Goal: Navigation & Orientation: Find specific page/section

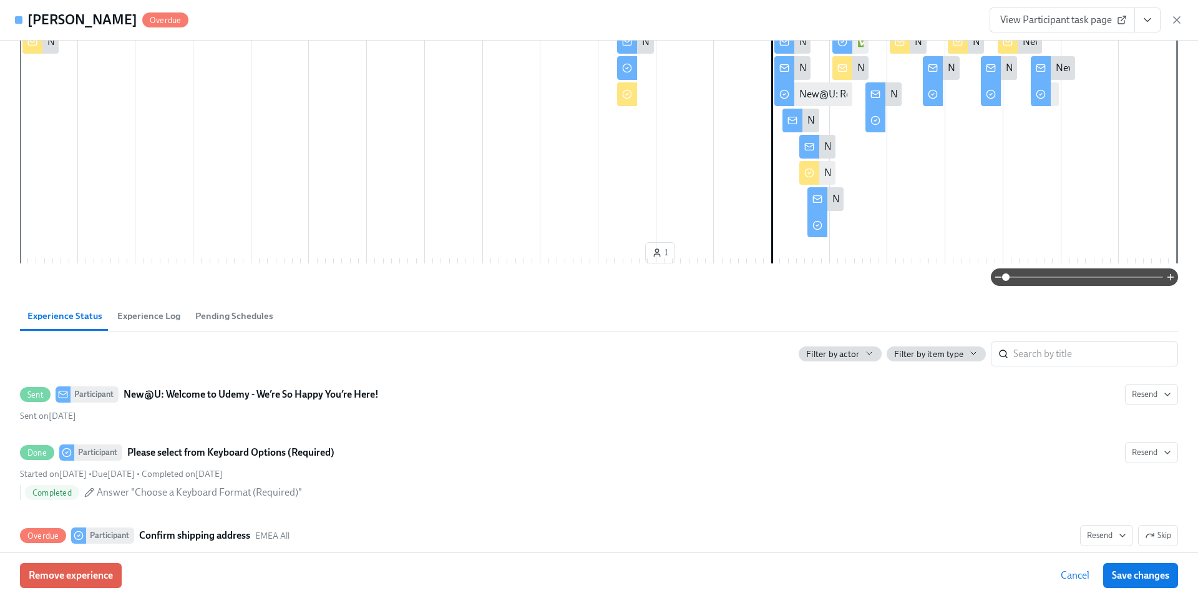
scroll to position [19, 0]
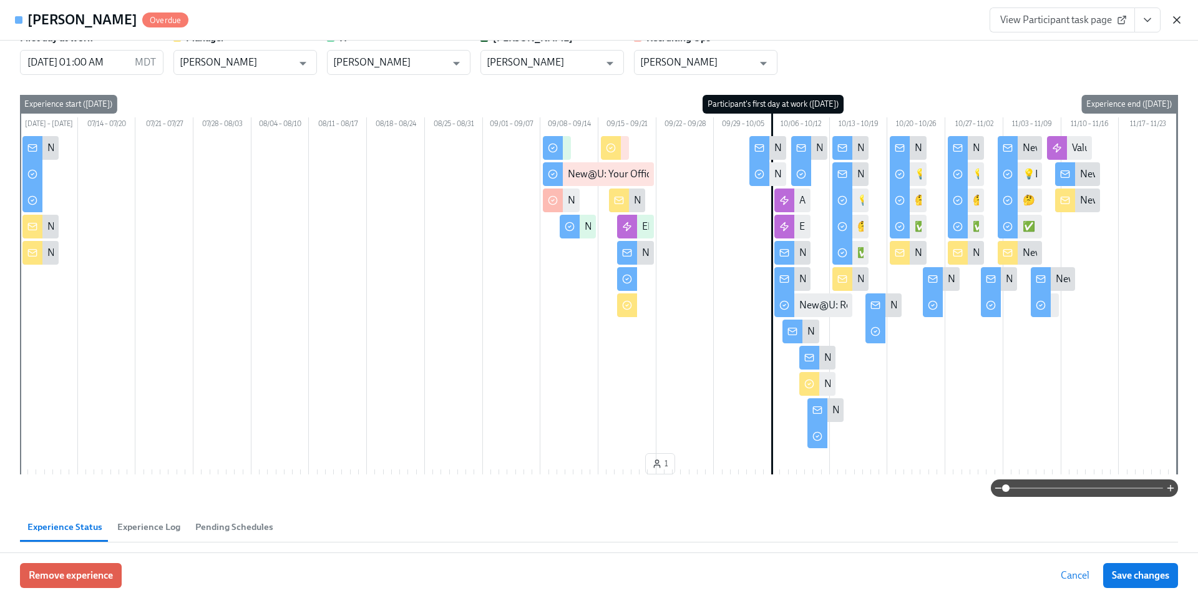
click at [1179, 24] on icon "button" at bounding box center [1176, 20] width 12 height 12
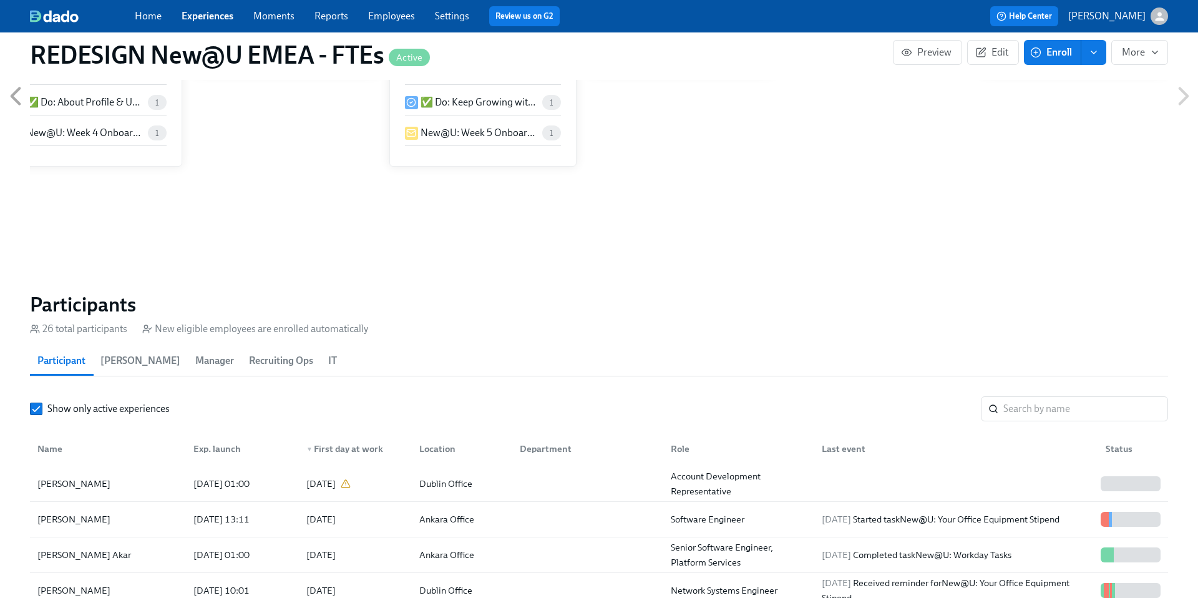
scroll to position [535, 0]
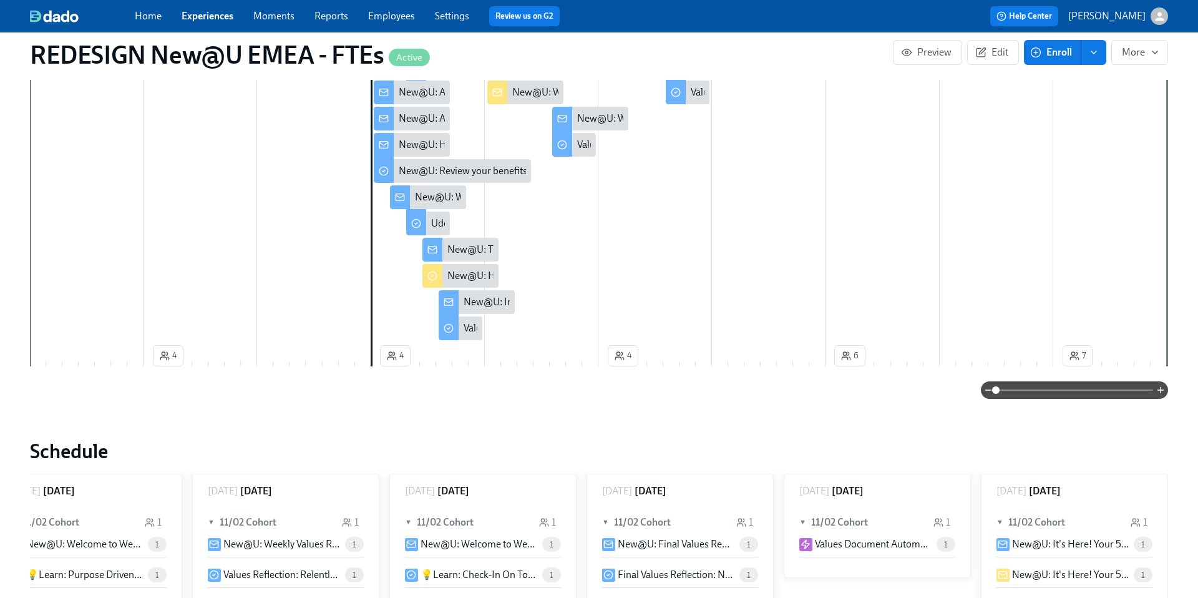
click at [201, 20] on link "Experiences" at bounding box center [208, 16] width 52 height 12
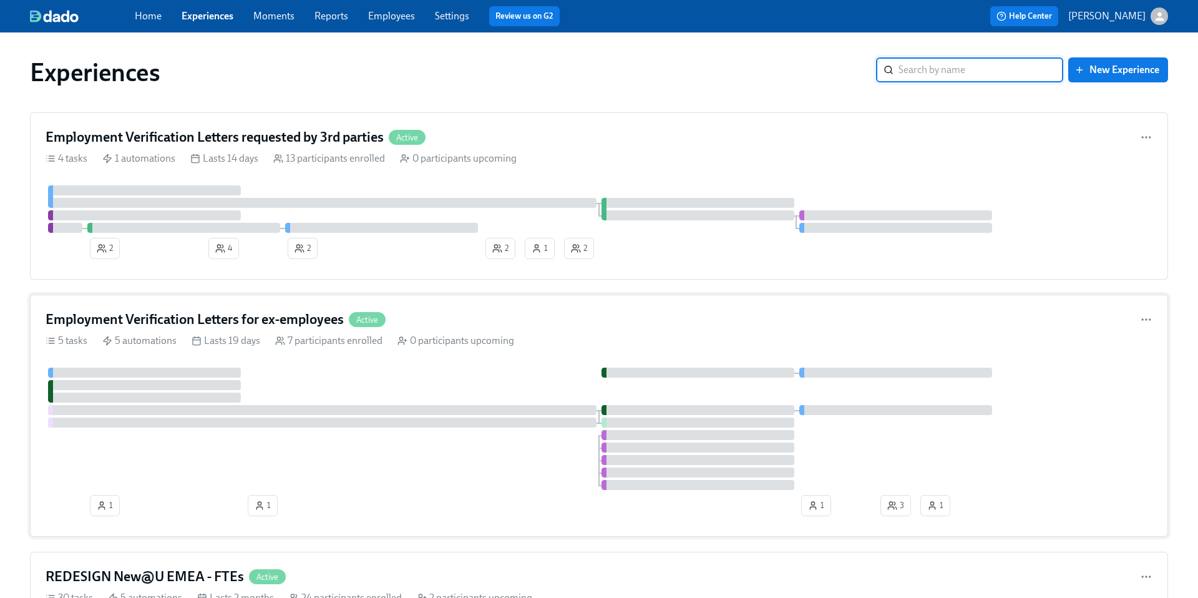
scroll to position [63, 0]
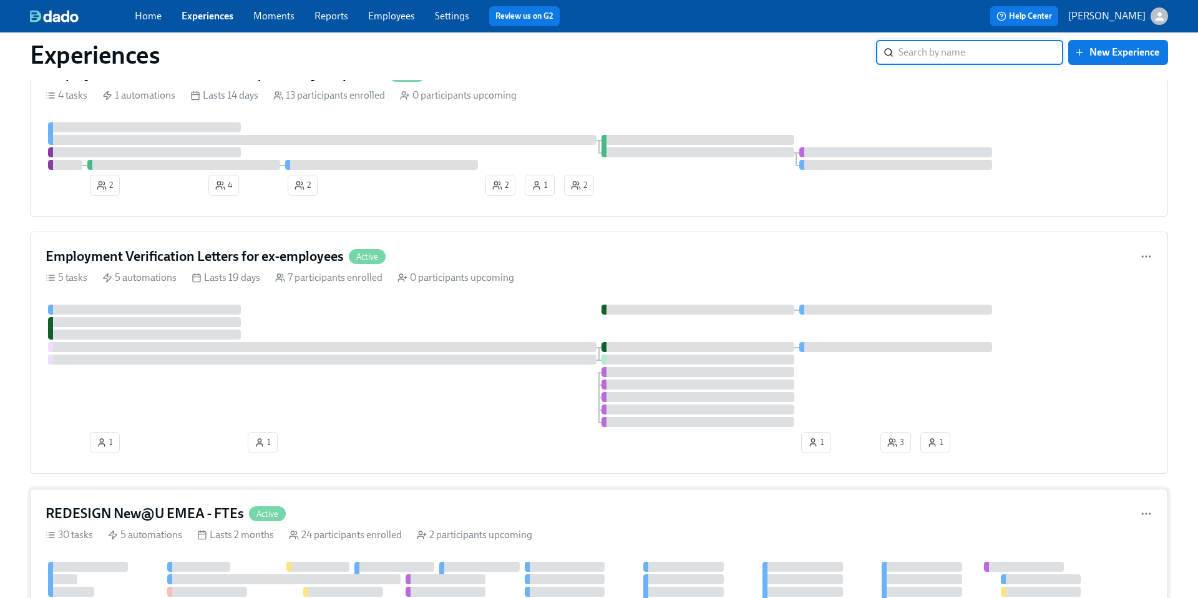
click at [160, 505] on h4 "REDESIGN New@U EMEA - FTEs" at bounding box center [145, 513] width 198 height 19
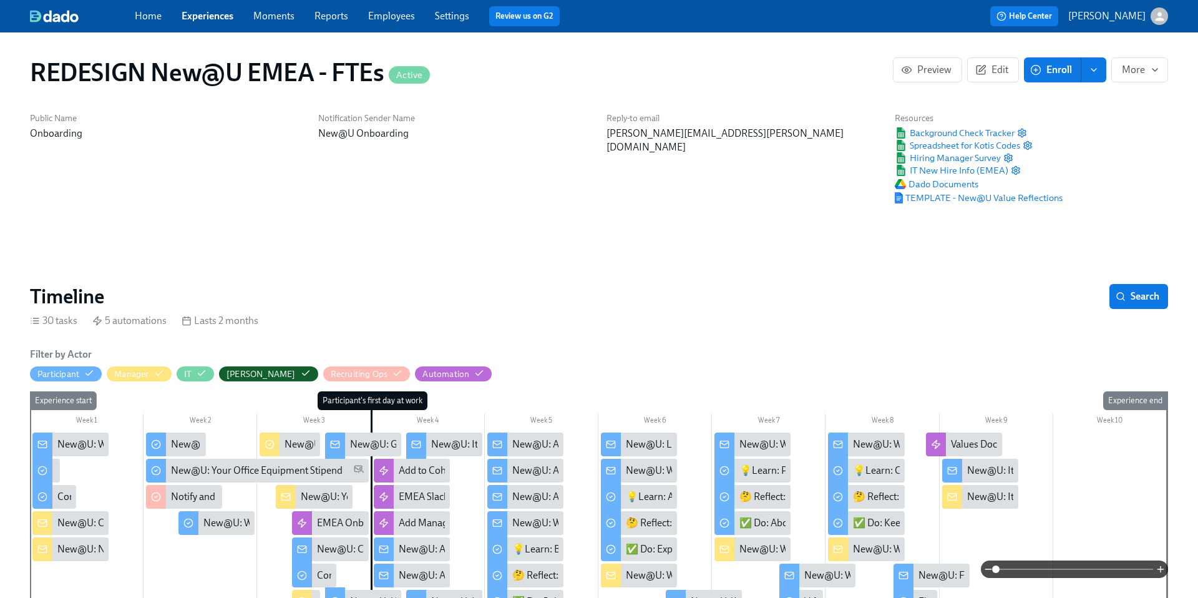
scroll to position [0, 7487]
click at [222, 16] on link "Experiences" at bounding box center [208, 16] width 52 height 12
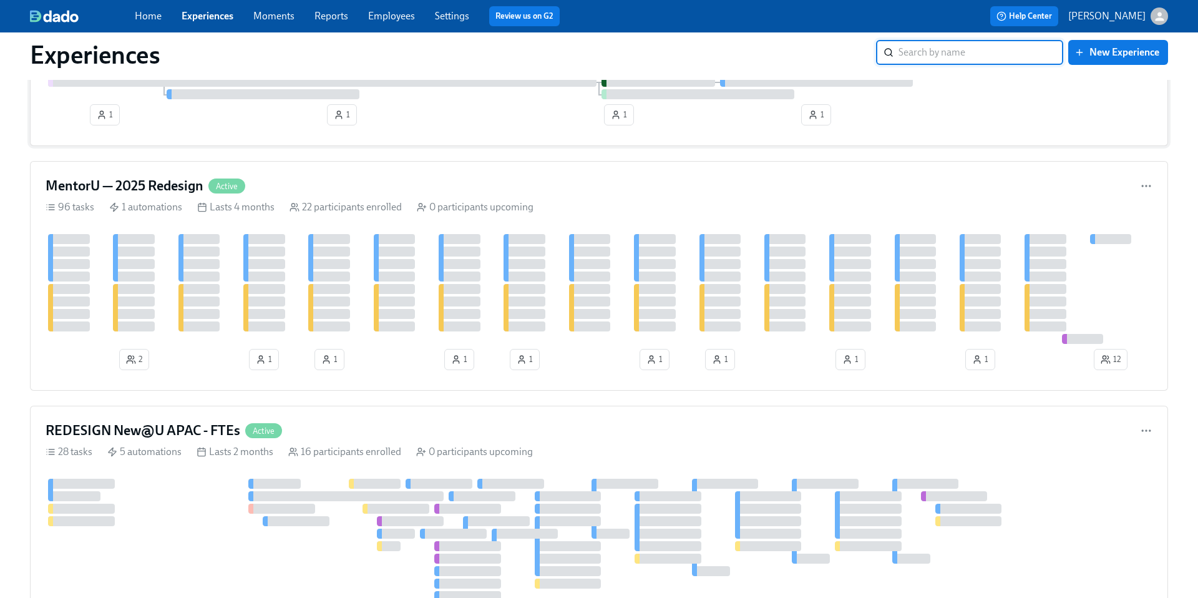
scroll to position [934, 0]
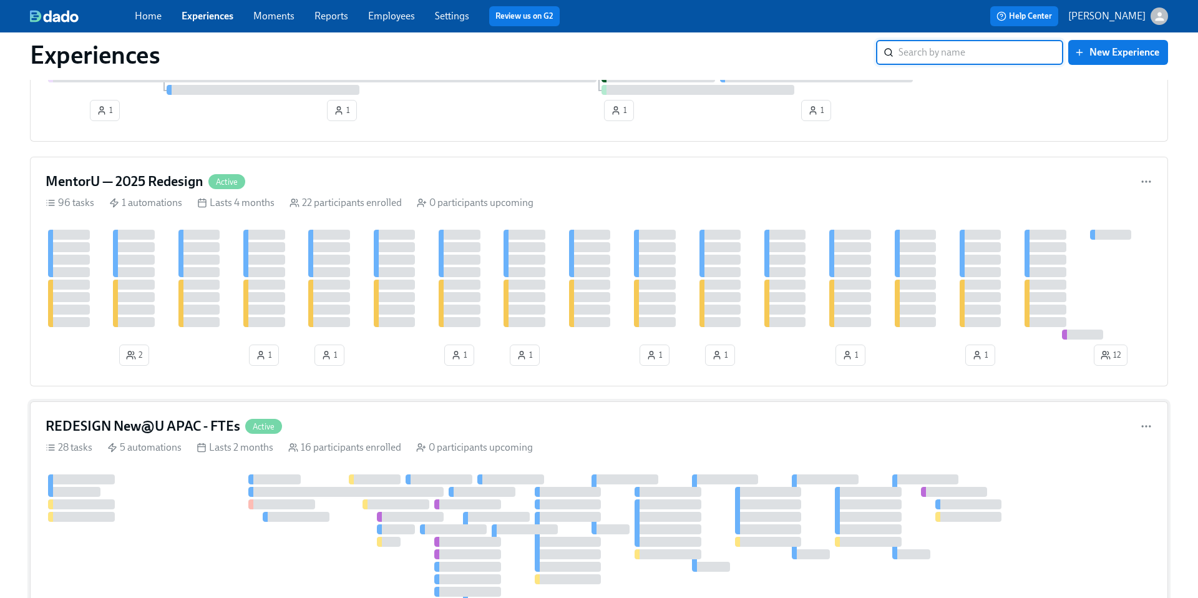
click at [176, 426] on h4 "REDESIGN New@U APAC - FTEs" at bounding box center [143, 426] width 195 height 19
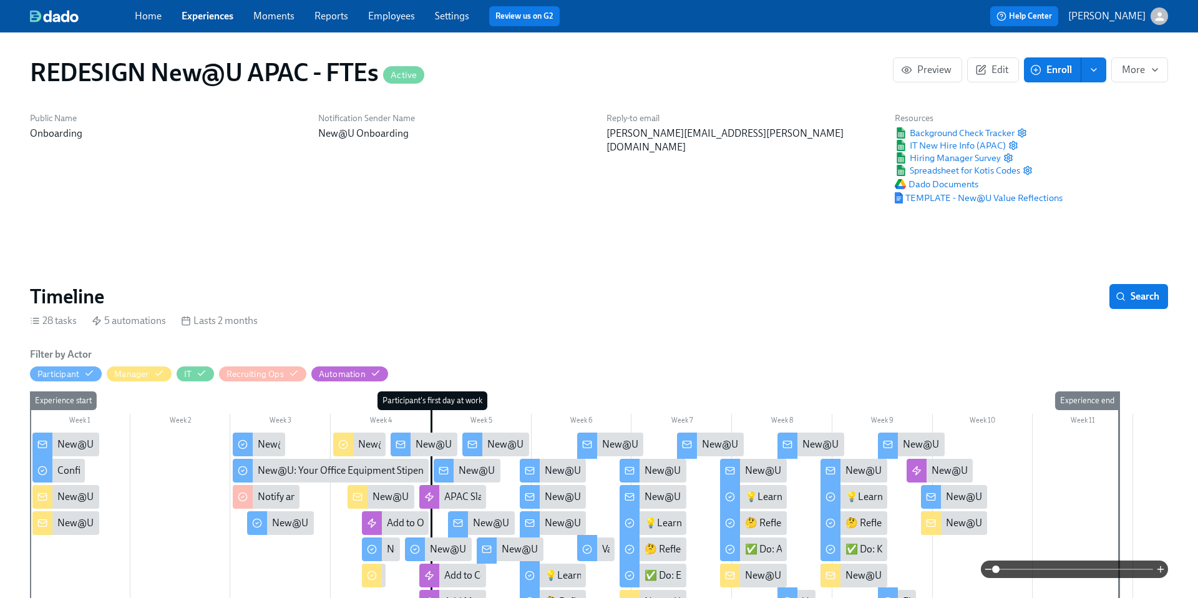
scroll to position [0, 10247]
click at [200, 14] on link "Experiences" at bounding box center [208, 16] width 52 height 12
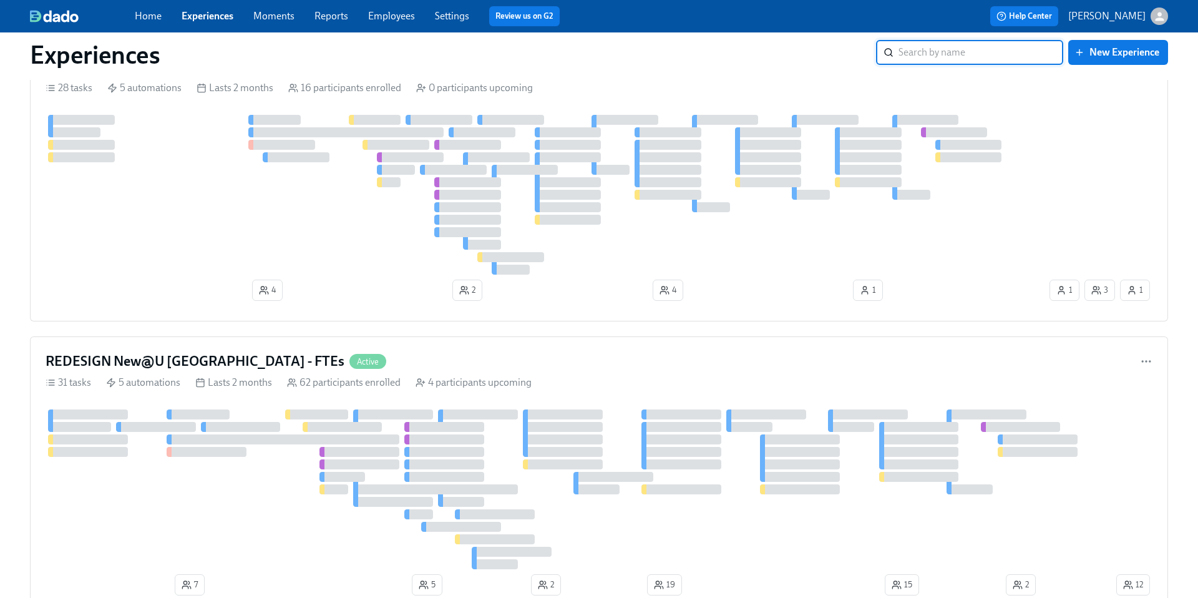
scroll to position [1295, 0]
click at [210, 358] on h4 "REDESIGN New@U [GEOGRAPHIC_DATA] - FTEs" at bounding box center [195, 360] width 299 height 19
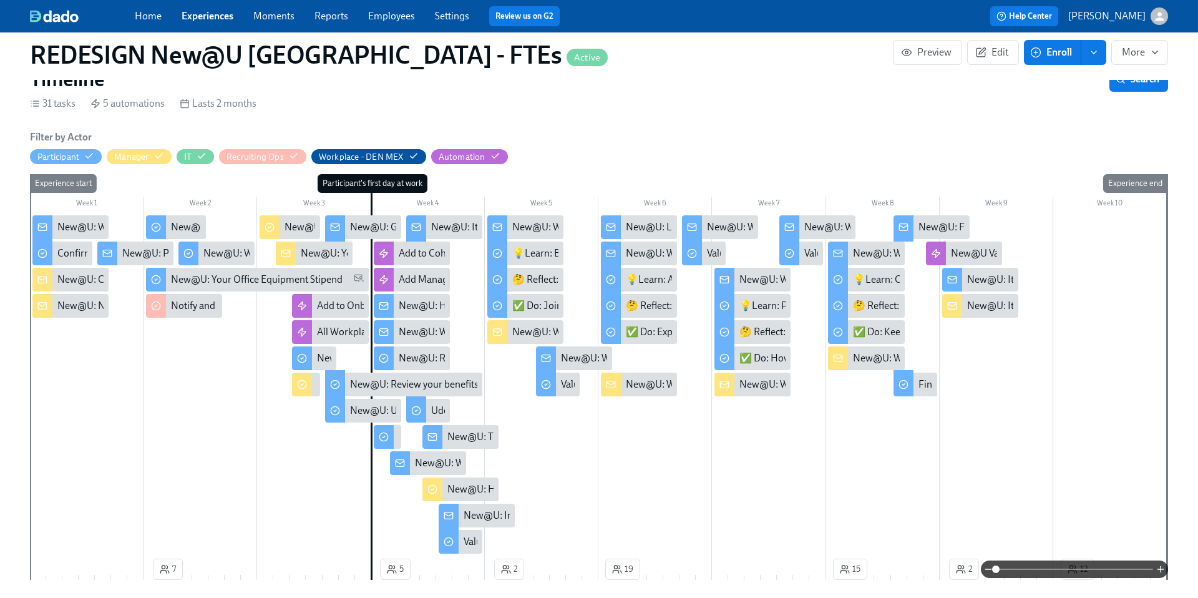
scroll to position [228, 0]
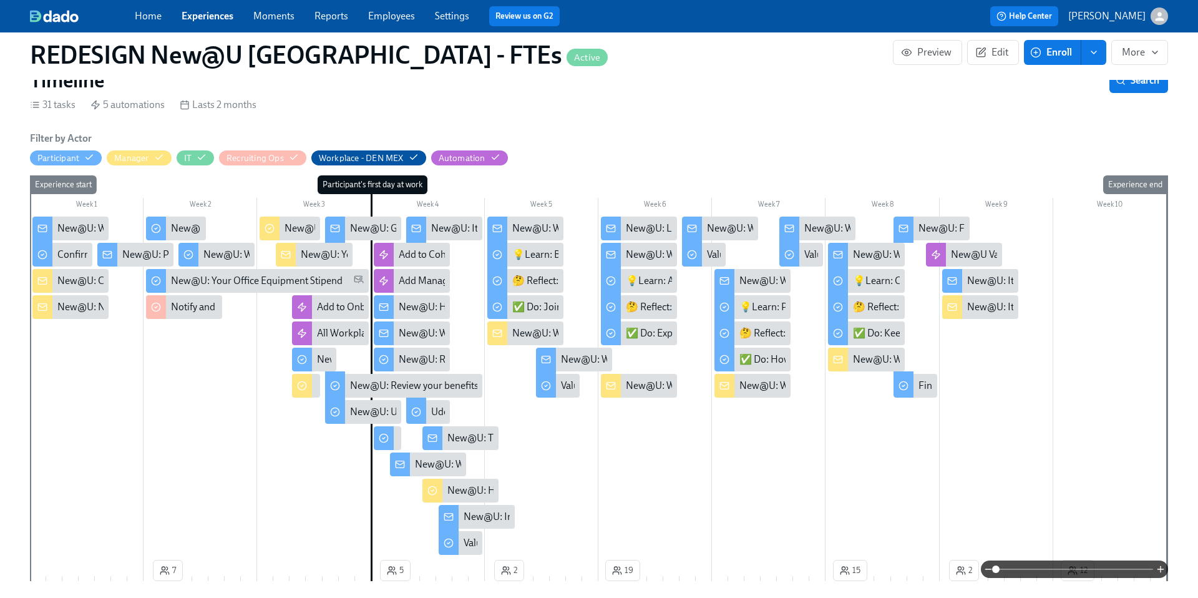
click at [150, 17] on link "Home" at bounding box center [148, 16] width 27 height 12
